Goal: Information Seeking & Learning: Check status

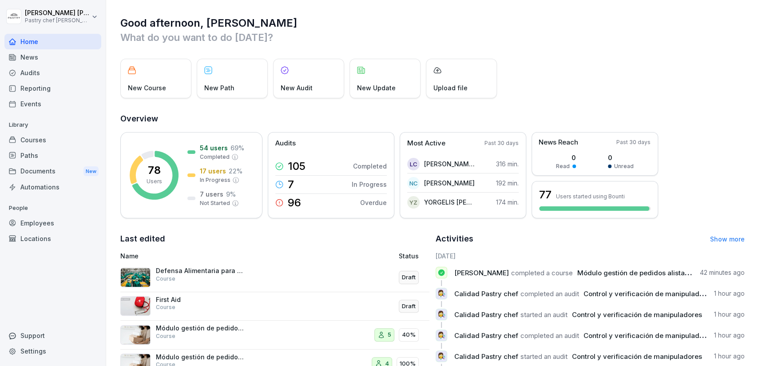
click at [49, 143] on div "Courses" at bounding box center [52, 140] width 97 height 16
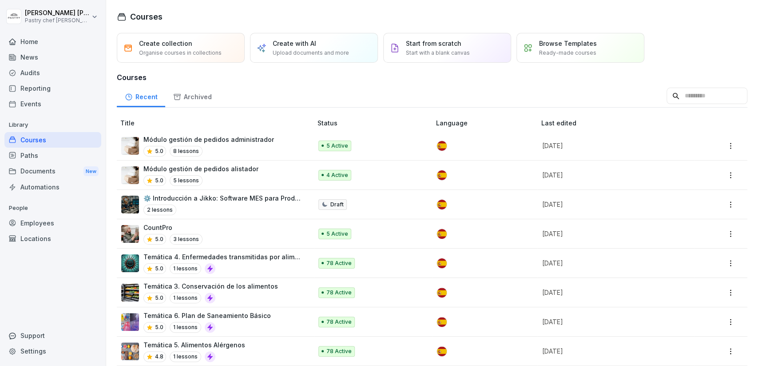
click at [233, 142] on p "Módulo gestión de pedidos administrador" at bounding box center [208, 139] width 131 height 9
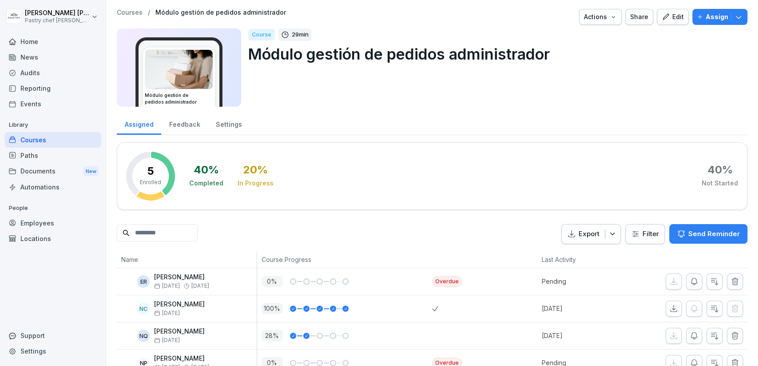
drag, startPoint x: 255, startPoint y: 52, endPoint x: 591, endPoint y: 65, distance: 335.7
click at [591, 65] on div "Course 29 min Módulo gestión de pedidos administrador" at bounding box center [494, 67] width 492 height 78
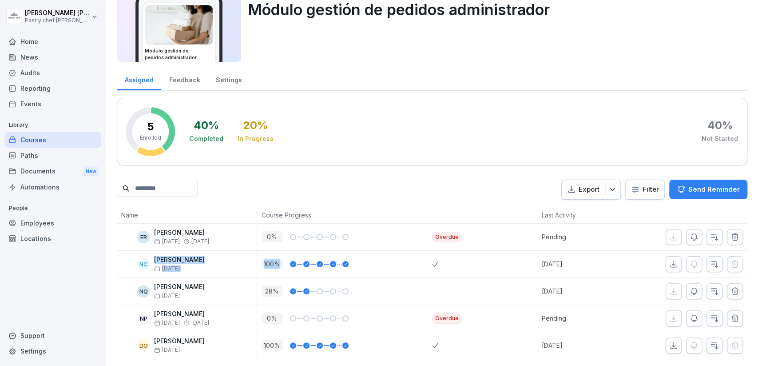
drag, startPoint x: 154, startPoint y: 259, endPoint x: 309, endPoint y: 260, distance: 155.5
click at [309, 260] on tr "NC [PERSON_NAME] [DATE] 100 % [DATE]" at bounding box center [432, 264] width 631 height 27
